Goal: Task Accomplishment & Management: Use online tool/utility

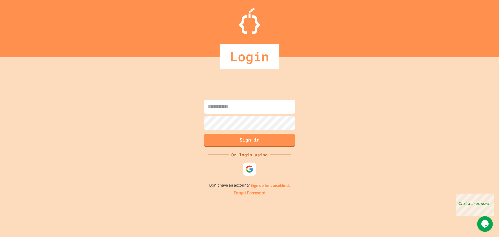
drag, startPoint x: 251, startPoint y: 103, endPoint x: 257, endPoint y: 98, distance: 8.3
click at [251, 103] on input at bounding box center [249, 107] width 91 height 14
type input "**********"
click at [238, 137] on button "Sign in" at bounding box center [249, 140] width 93 height 14
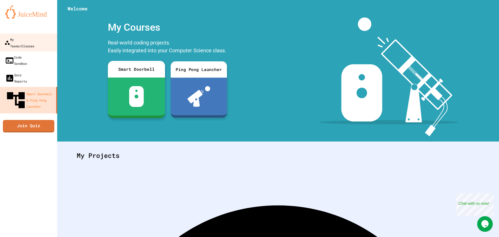
click at [13, 31] on div at bounding box center [28, 28] width 57 height 10
click at [24, 42] on div "My Teams/Classes" at bounding box center [19, 42] width 30 height 13
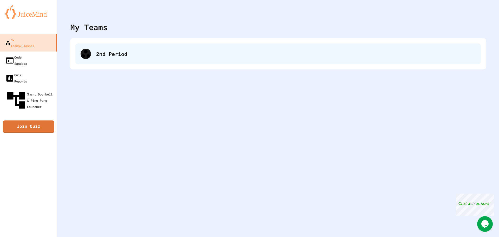
click at [118, 46] on div "2nd Period" at bounding box center [278, 53] width 406 height 21
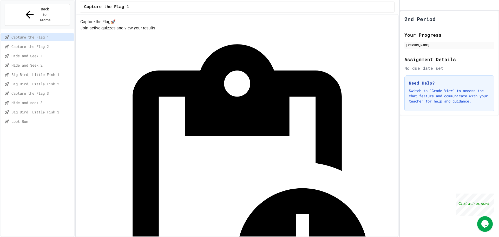
drag, startPoint x: 38, startPoint y: 107, endPoint x: 35, endPoint y: 105, distance: 3.9
click at [38, 118] on div "Loot Run" at bounding box center [38, 122] width 74 height 8
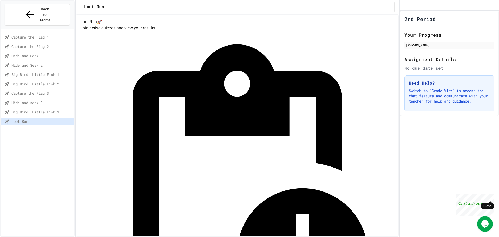
drag, startPoint x: 492, startPoint y: 196, endPoint x: 946, endPoint y: 388, distance: 493.2
click at [492, 196] on div "Close" at bounding box center [490, 196] width 7 height 7
click at [11, 108] on div "Big Bird, Little Fish 3" at bounding box center [38, 112] width 74 height 8
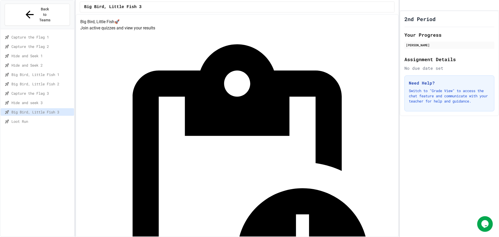
click at [53, 100] on span "Hide and seek 3" at bounding box center [41, 102] width 61 height 5
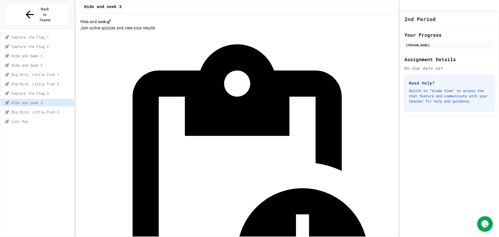
click at [55, 80] on div "Big Bird, Little Fish 2" at bounding box center [38, 84] width 74 height 9
click at [53, 90] on span "Capture the Flag 3" at bounding box center [41, 92] width 61 height 5
click at [67, 62] on span "Hide and Seek 2" at bounding box center [41, 64] width 61 height 5
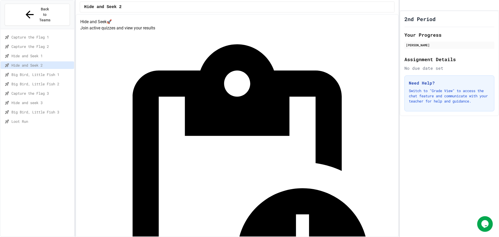
click at [61, 52] on div "Hide and Seek 1" at bounding box center [38, 56] width 74 height 9
click at [60, 52] on div "Hide and Seek 1" at bounding box center [38, 56] width 74 height 8
click at [56, 71] on div "Big Bird, Little Fish 1" at bounding box center [38, 75] width 74 height 8
click at [59, 81] on span "Big Bird, Little Fish 2" at bounding box center [41, 83] width 61 height 5
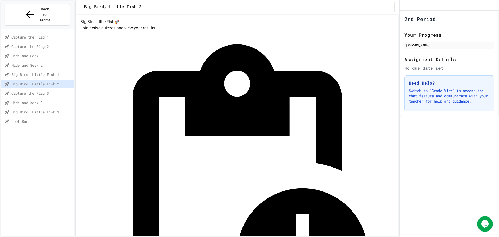
click at [54, 89] on div "Capture the Flag 3" at bounding box center [38, 93] width 74 height 8
click at [53, 99] on div "Hide and seek 3" at bounding box center [38, 103] width 74 height 8
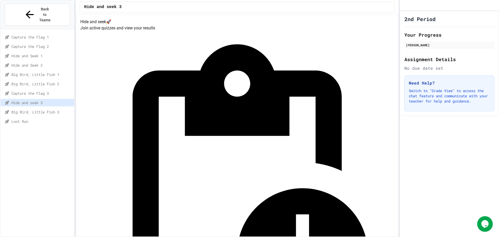
click at [53, 109] on span "Big Bird, Little Fish 3" at bounding box center [41, 111] width 61 height 5
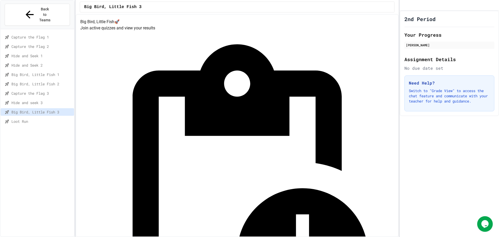
click at [49, 119] on span "Loot Run" at bounding box center [41, 121] width 61 height 5
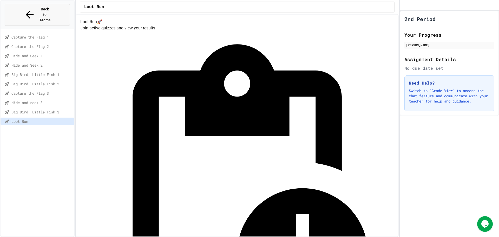
click at [11, 14] on button "Back to Teams" at bounding box center [37, 15] width 65 height 22
